Goal: Task Accomplishment & Management: Use online tool/utility

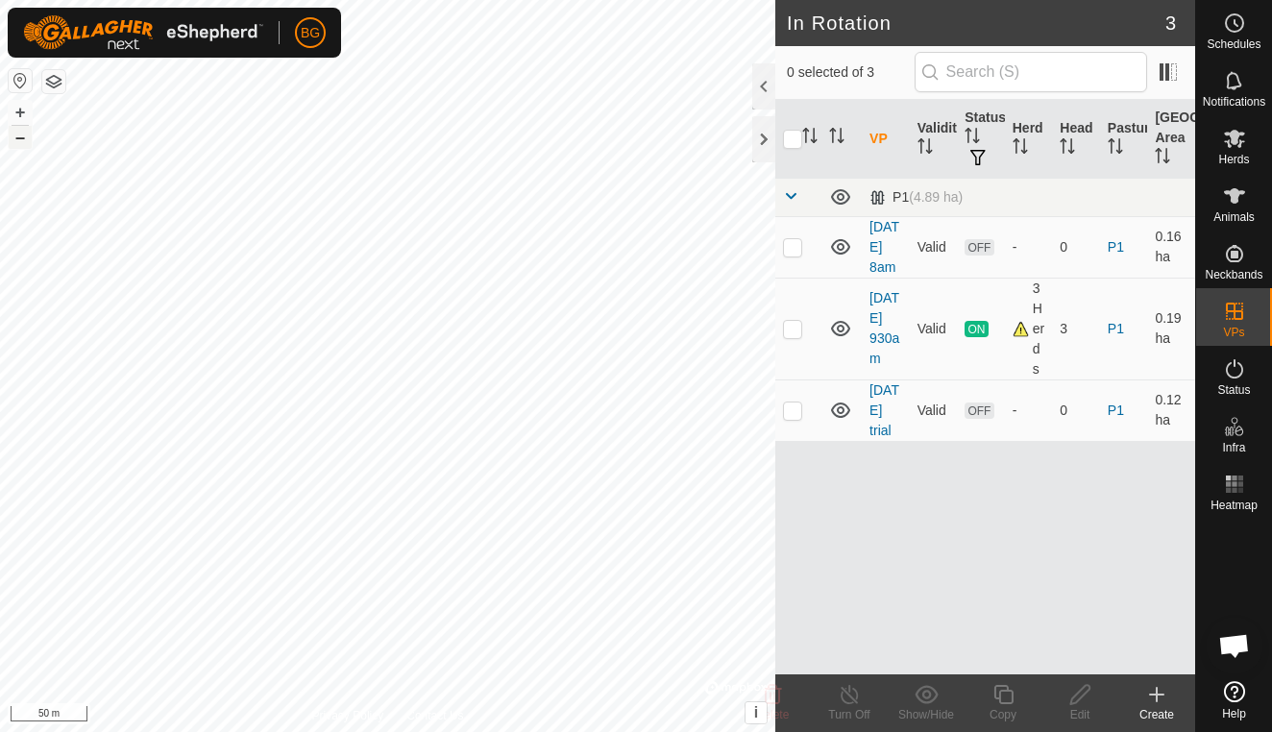
click at [21, 140] on button "–" at bounding box center [20, 137] width 23 height 23
click at [1230, 205] on icon at bounding box center [1234, 195] width 23 height 23
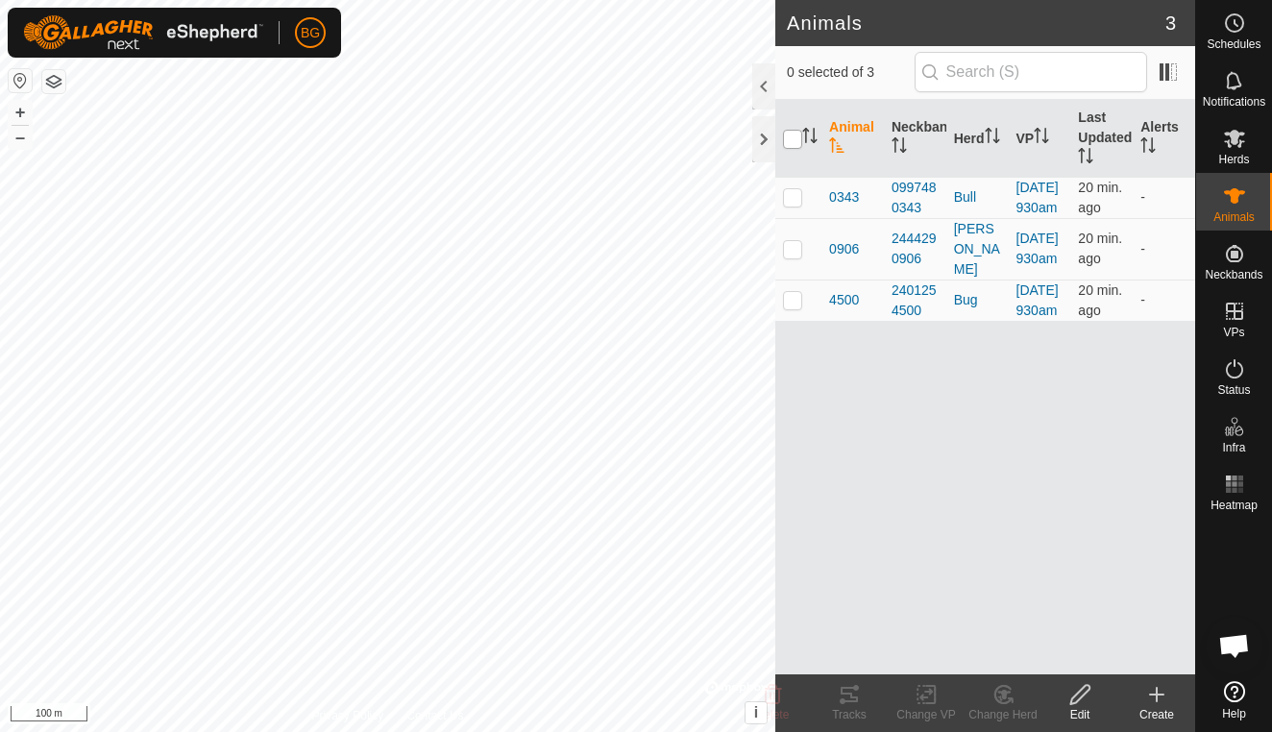
click at [798, 142] on input "checkbox" at bounding box center [792, 139] width 19 height 19
checkbox input "true"
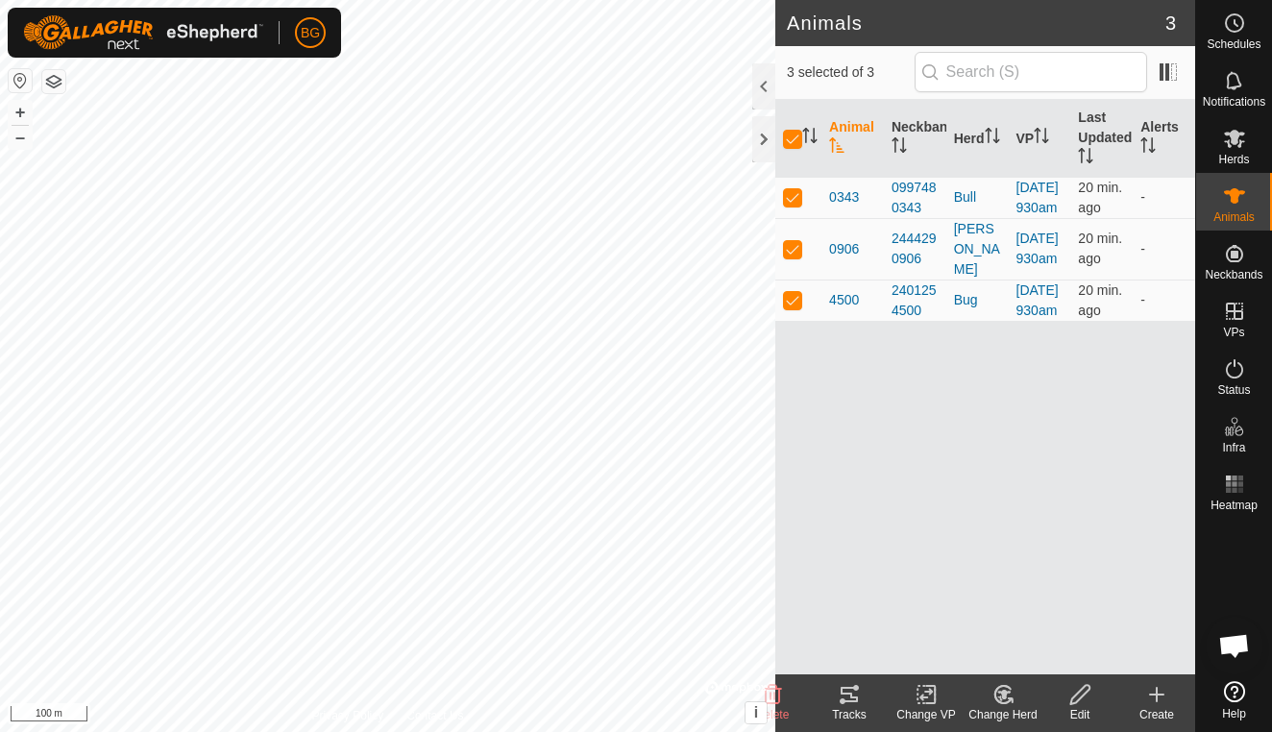
click at [840, 693] on icon at bounding box center [848, 694] width 17 height 15
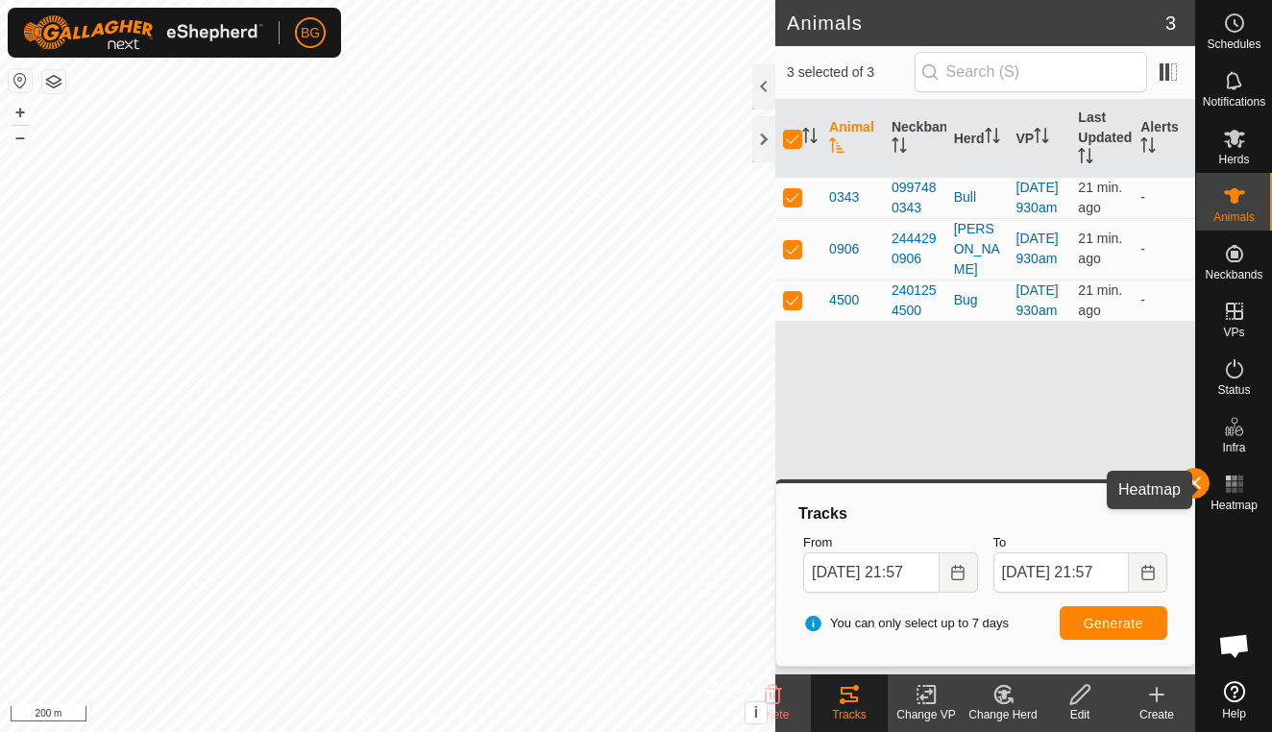
click at [1231, 494] on icon at bounding box center [1234, 484] width 23 height 23
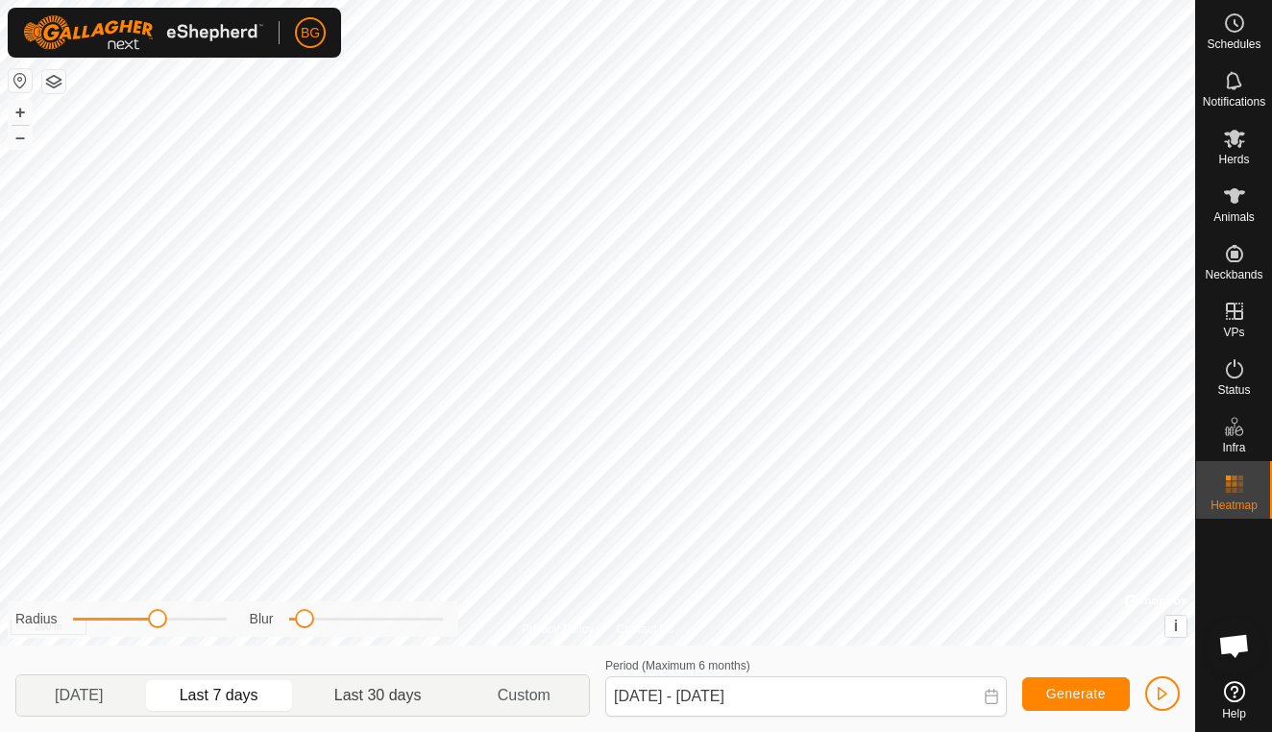
click at [411, 699] on p-togglebutton "Last 30 days" at bounding box center [378, 695] width 163 height 40
type input "[DATE] - [DATE]"
click at [1162, 682] on button "button" at bounding box center [1162, 693] width 35 height 35
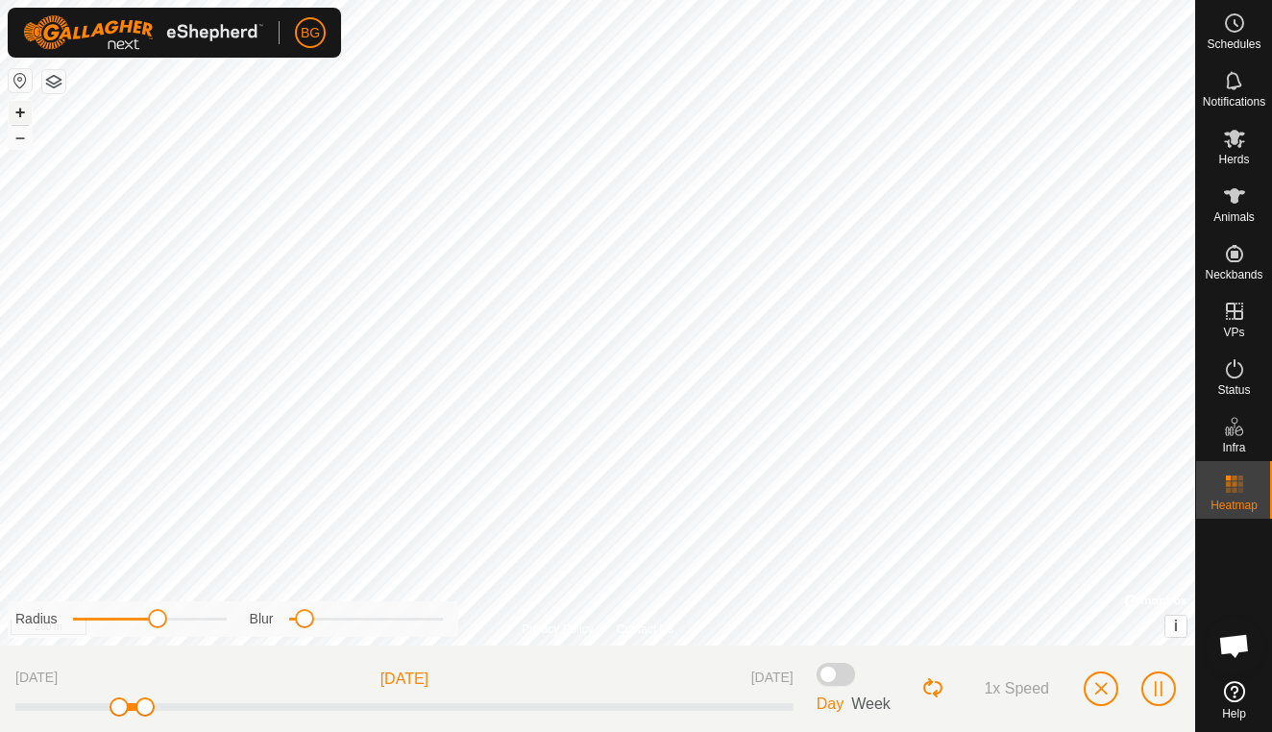
click at [22, 118] on button "+" at bounding box center [20, 112] width 23 height 23
click at [28, 138] on button "–" at bounding box center [20, 137] width 23 height 23
click at [1101, 695] on span "button" at bounding box center [1100, 688] width 15 height 15
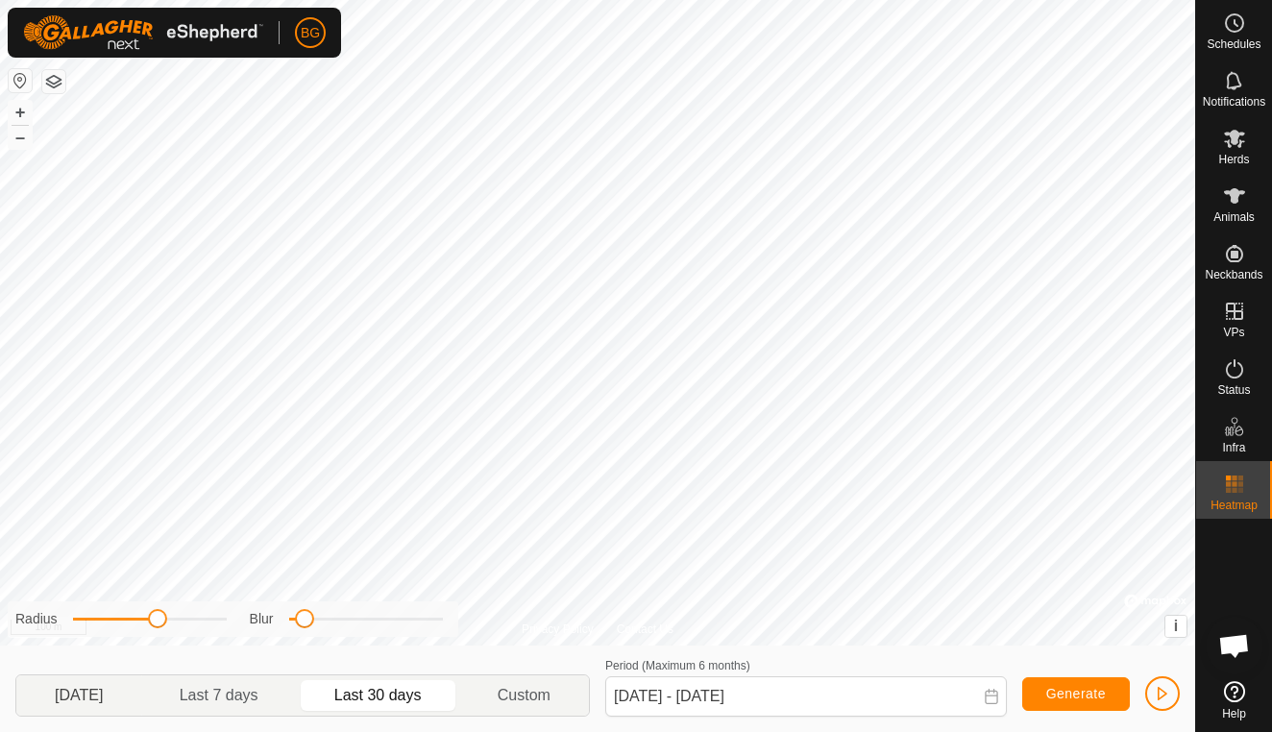
click at [105, 694] on p-togglebutton "[DATE]" at bounding box center [79, 695] width 126 height 40
type input "[DATE] - [DATE]"
click at [1167, 692] on span "button" at bounding box center [1161, 693] width 15 height 15
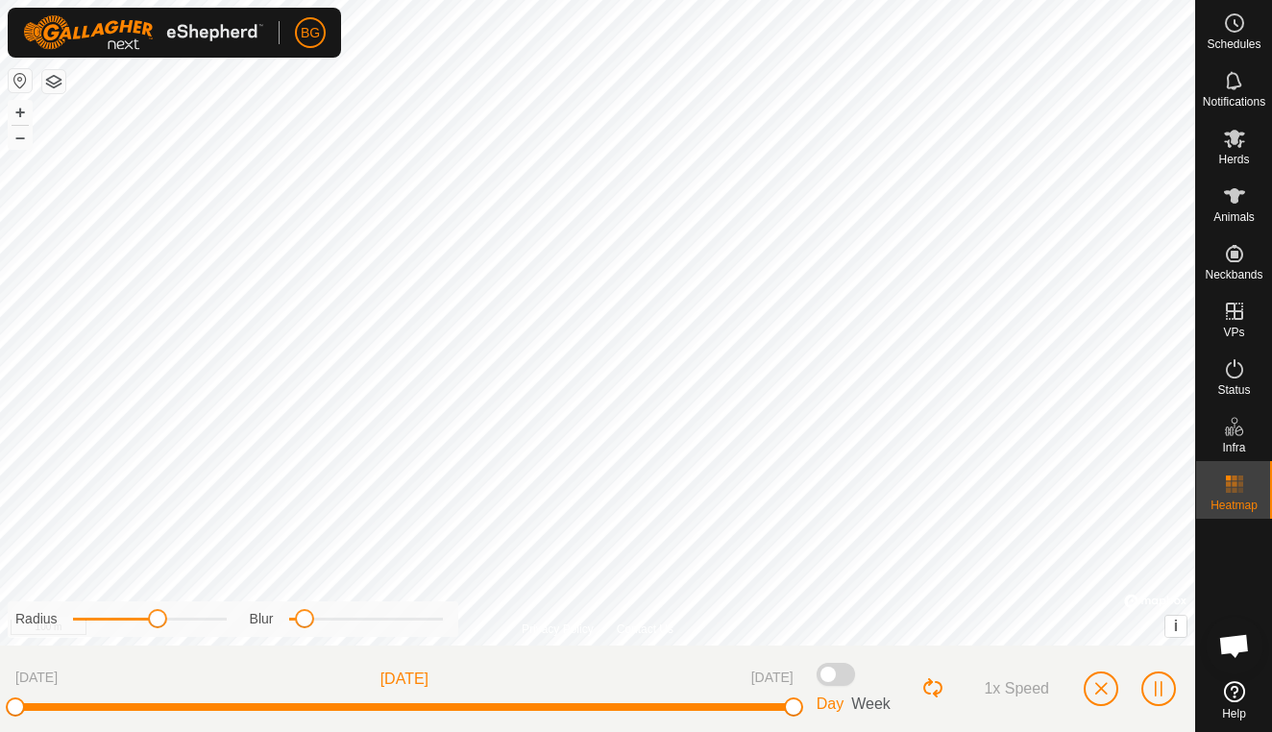
click at [1100, 691] on span "button" at bounding box center [1100, 688] width 15 height 15
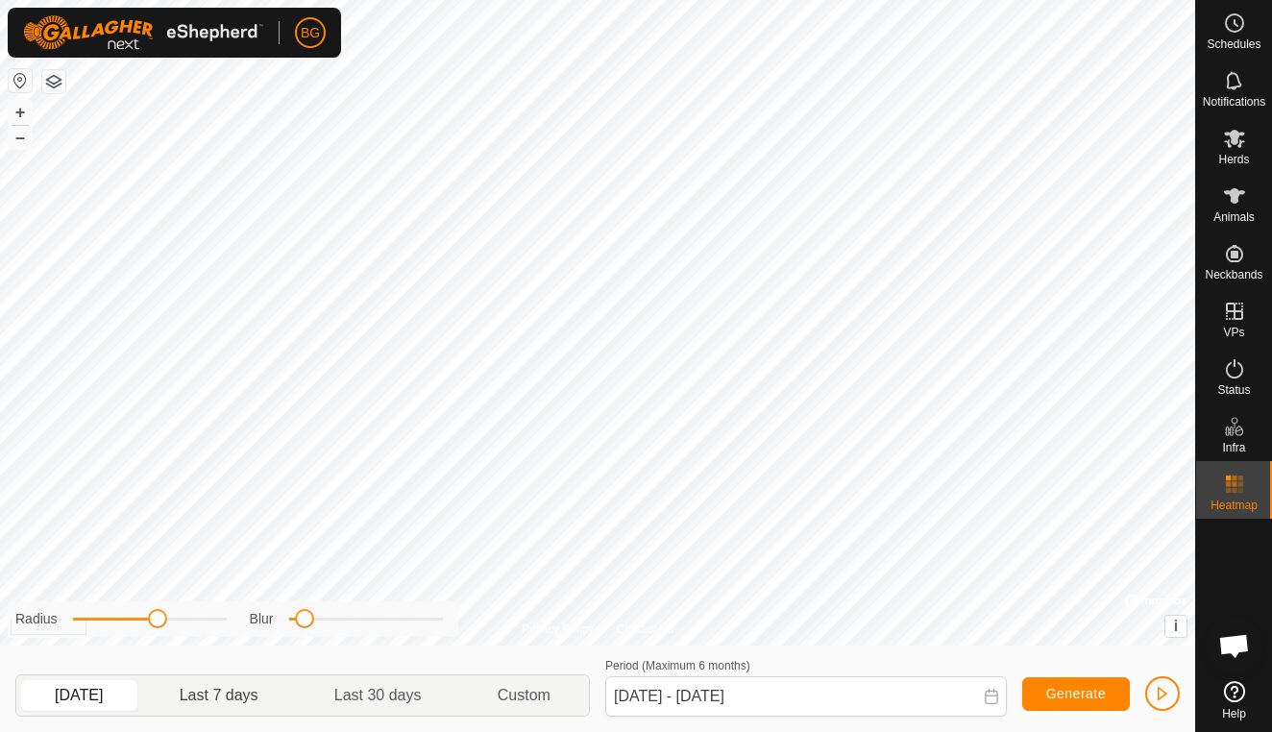
click at [229, 693] on p-togglebutton "Last 7 days" at bounding box center [219, 695] width 155 height 40
type input "[DATE] - [DATE]"
click at [1160, 695] on span "button" at bounding box center [1161, 693] width 15 height 15
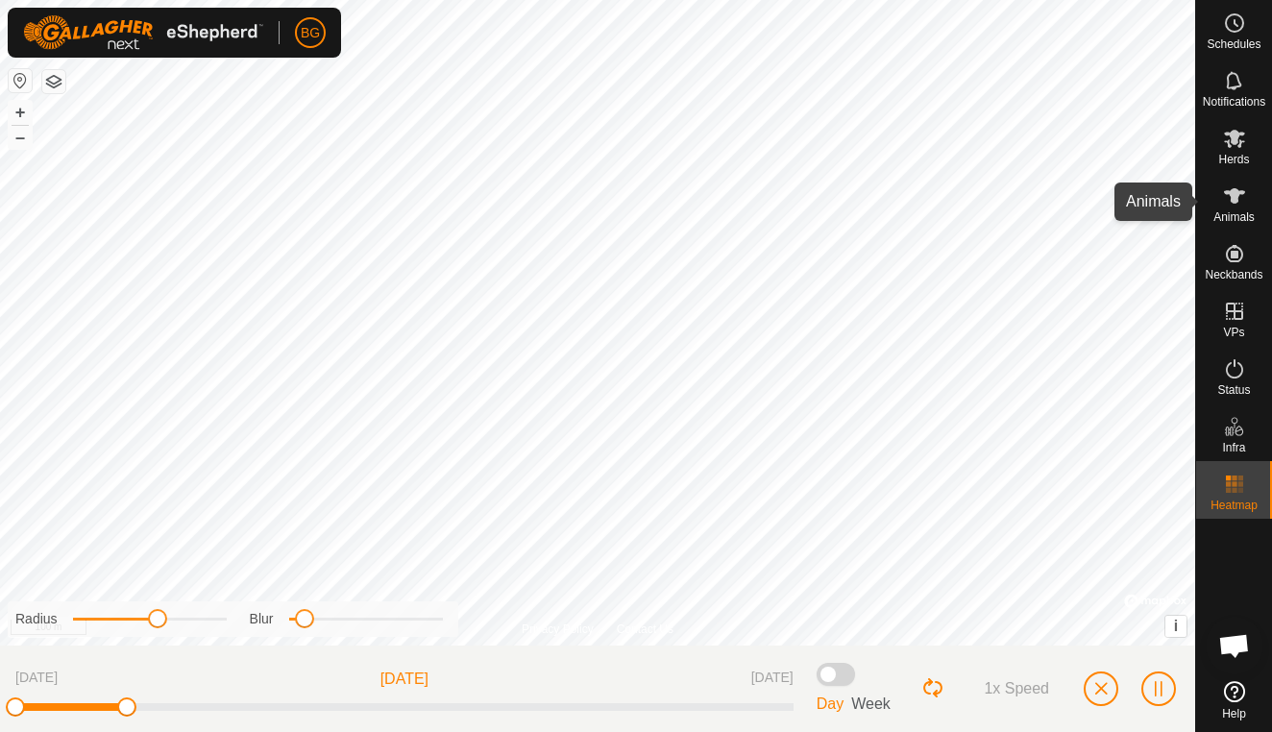
click at [1231, 215] on span "Animals" at bounding box center [1233, 217] width 41 height 12
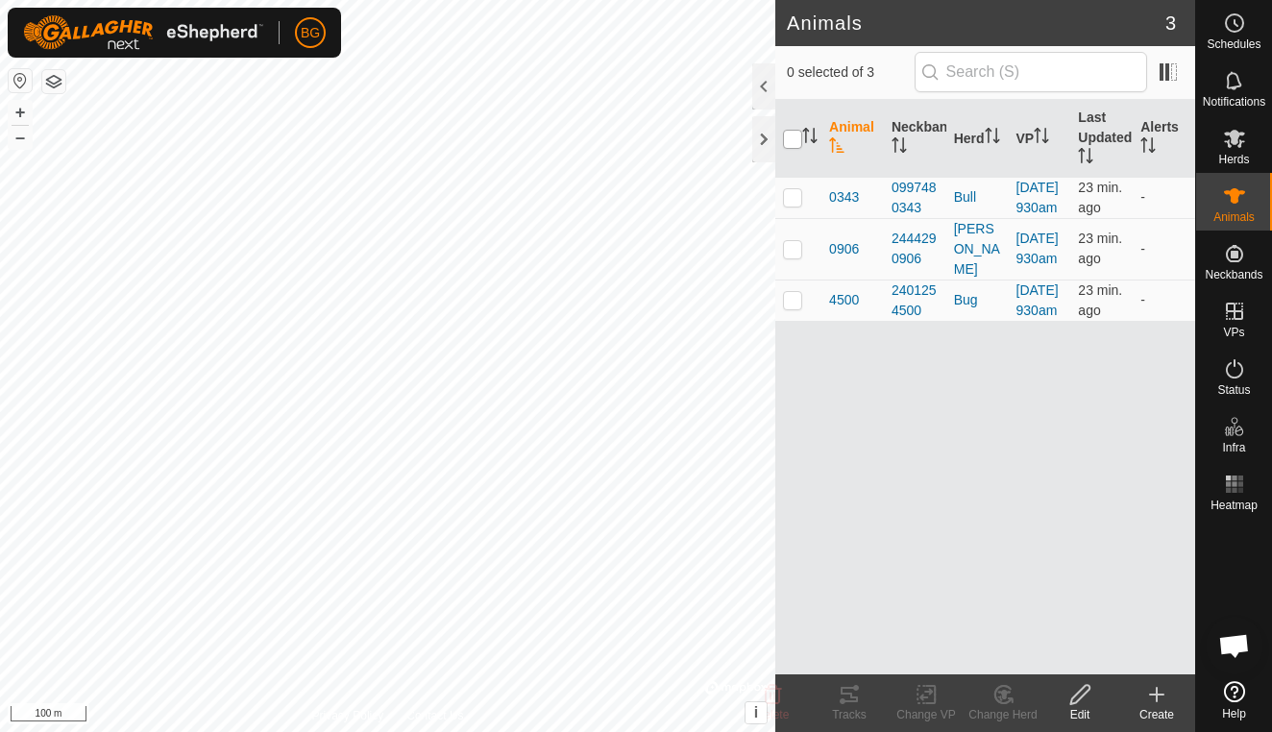
click at [794, 132] on input "checkbox" at bounding box center [792, 139] width 19 height 19
checkbox input "true"
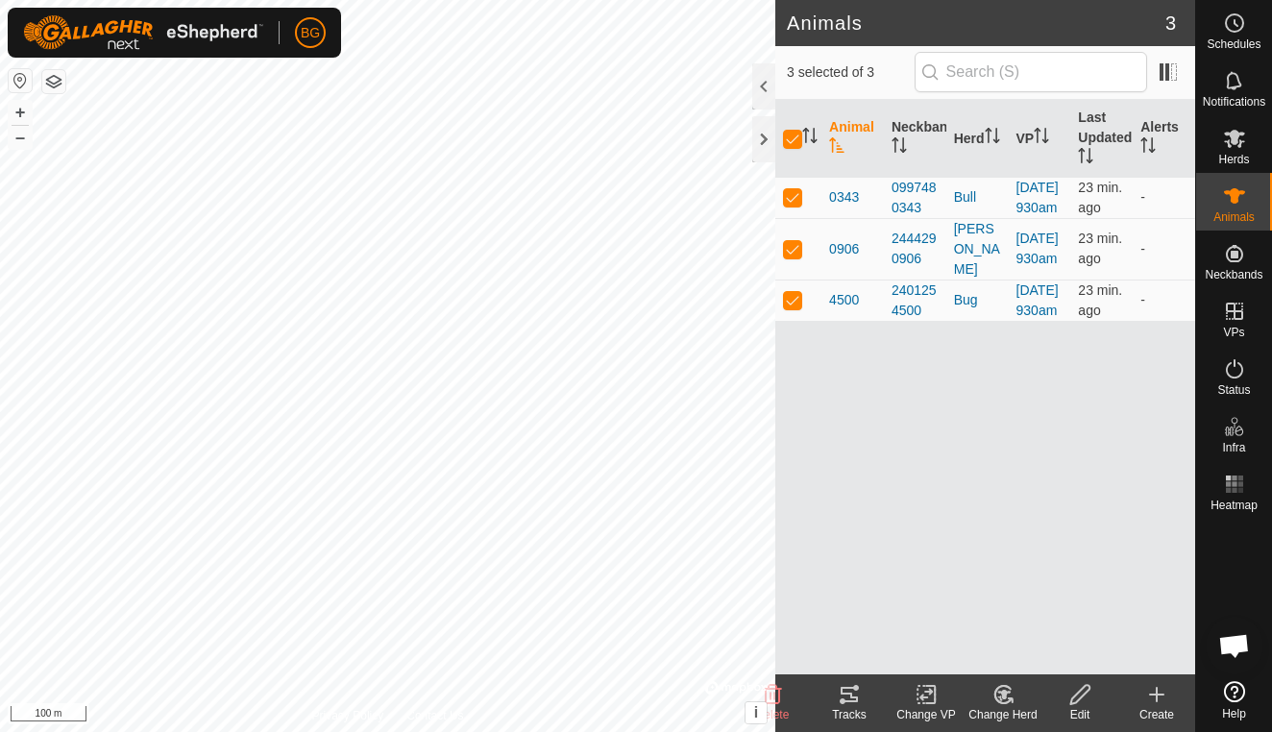
click at [852, 692] on icon at bounding box center [848, 694] width 23 height 23
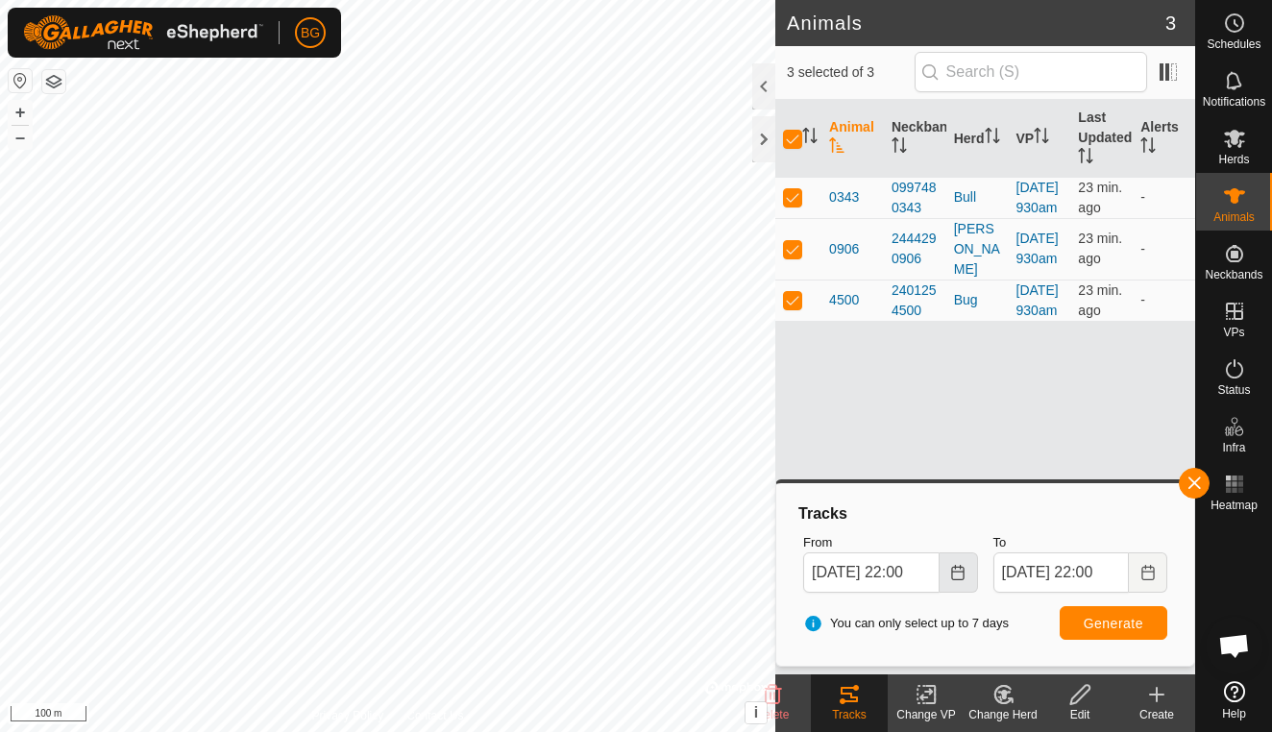
click at [960, 568] on icon "Choose Date" at bounding box center [957, 572] width 12 height 15
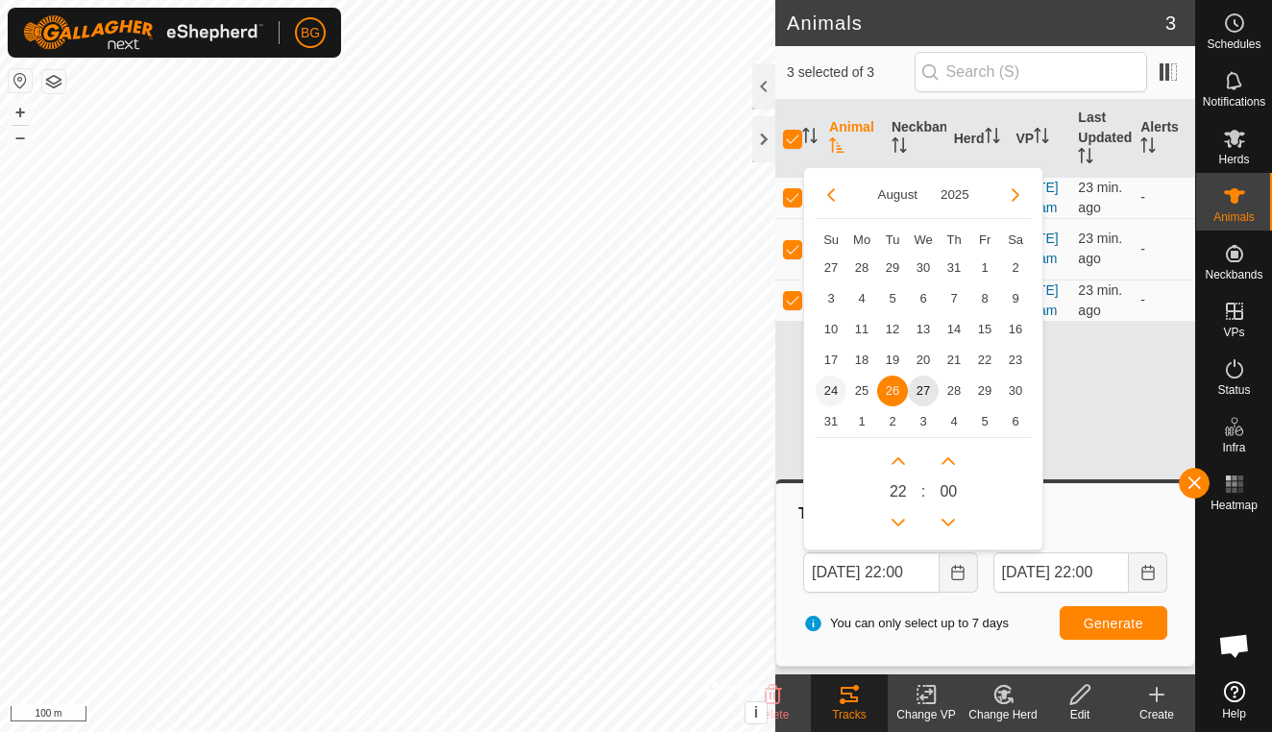
click at [832, 394] on span "24" at bounding box center [830, 391] width 31 height 31
type input "[DATE] 22:00"
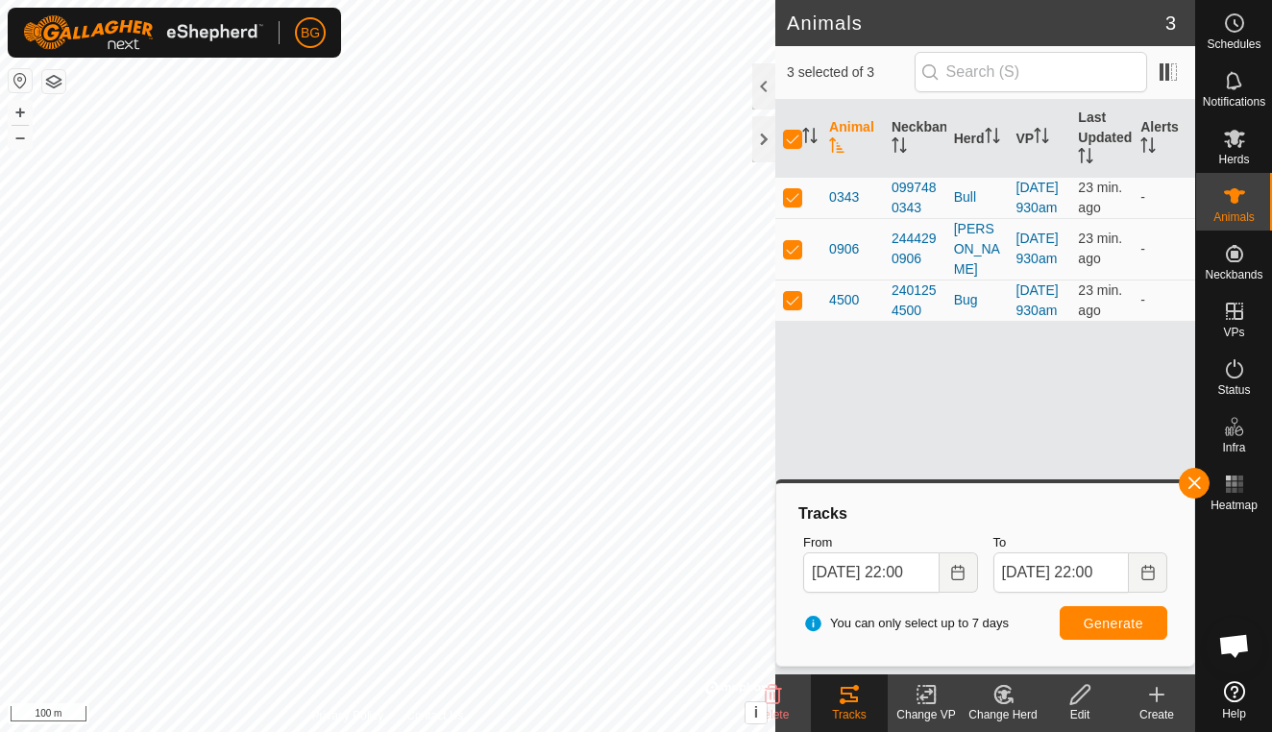
click at [1116, 623] on span "Generate" at bounding box center [1113, 623] width 60 height 15
click at [24, 113] on button "+" at bounding box center [20, 112] width 23 height 23
click at [18, 112] on button "+" at bounding box center [20, 112] width 23 height 23
